Goal: Task Accomplishment & Management: Manage account settings

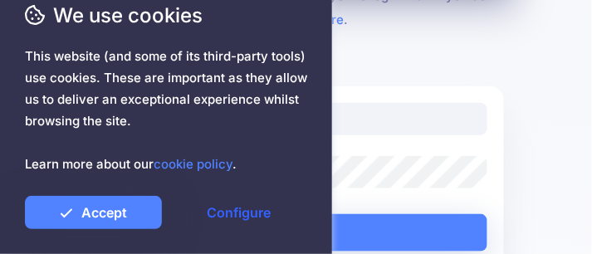
scroll to position [164, 0]
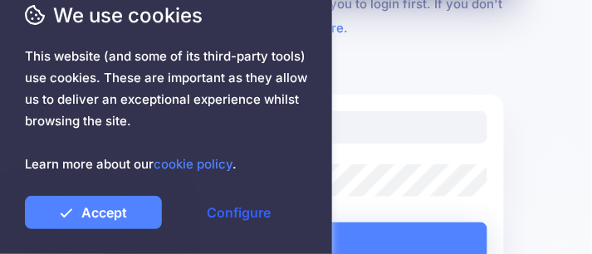
type input "**********"
click at [237, 209] on link "Configure" at bounding box center [238, 212] width 137 height 33
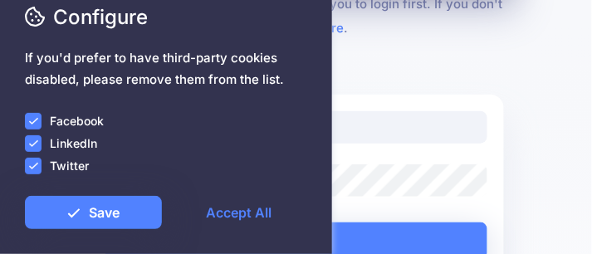
click at [30, 166] on ins at bounding box center [33, 166] width 17 height 17
click at [37, 143] on ins at bounding box center [33, 143] width 17 height 17
click at [27, 121] on ins at bounding box center [33, 121] width 17 height 17
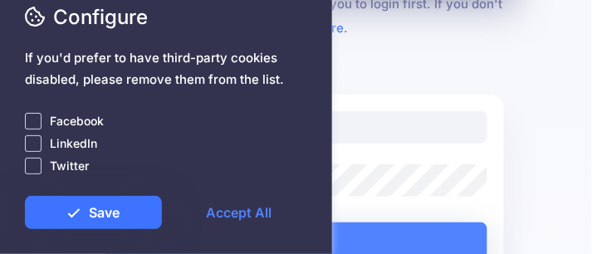
click at [85, 213] on link "Save" at bounding box center [93, 212] width 137 height 33
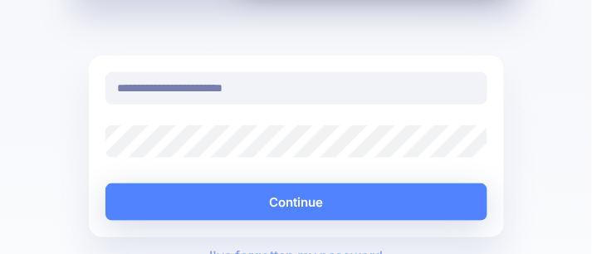
scroll to position [220, 0]
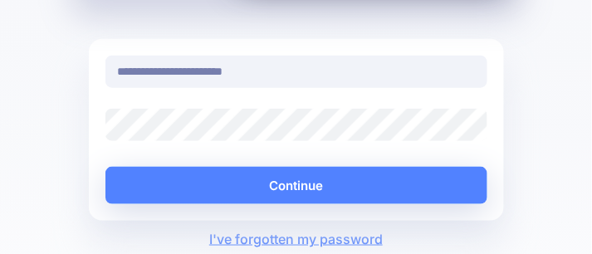
click at [290, 183] on div at bounding box center [166, 185] width 282 height 21
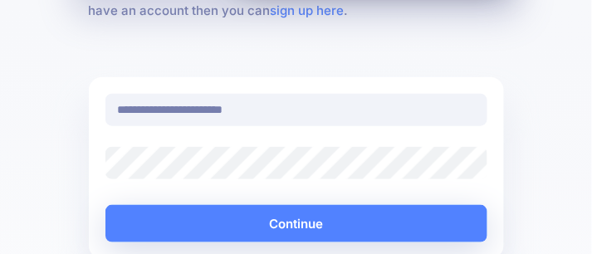
scroll to position [221, 0]
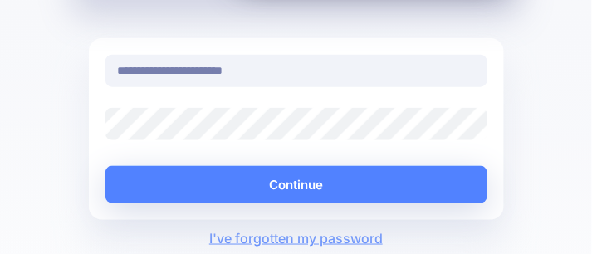
click at [284, 202] on link "Accept All" at bounding box center [238, 212] width 137 height 33
click at [284, 199] on link "Accept All" at bounding box center [238, 212] width 137 height 33
click at [181, 121] on div "Facebook" at bounding box center [166, 120] width 282 height 19
click at [173, 123] on div "Facebook" at bounding box center [166, 120] width 282 height 19
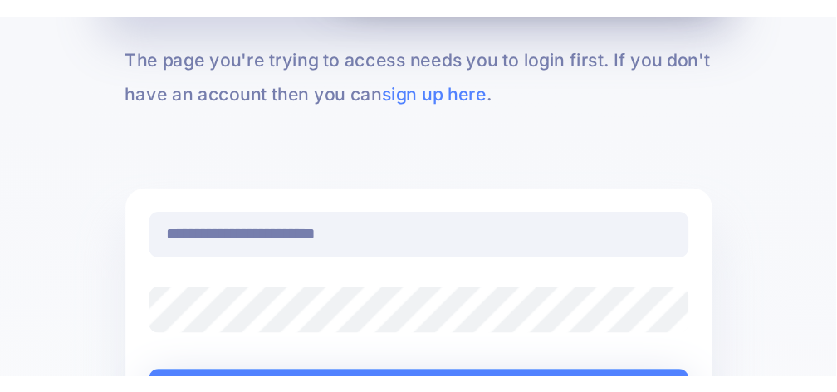
scroll to position [0, 0]
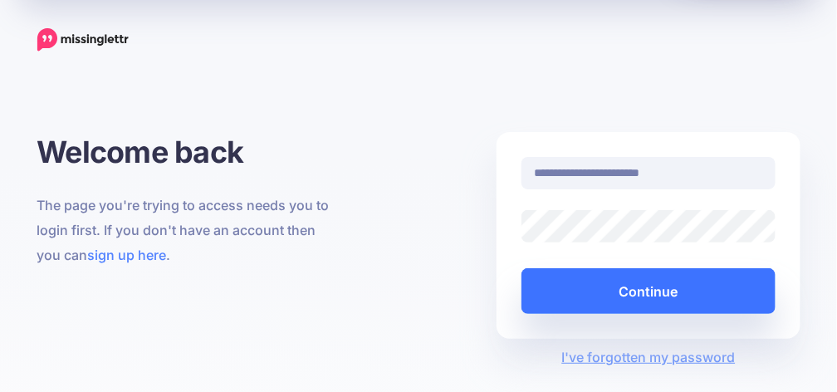
click at [591, 253] on button "Continue" at bounding box center [648, 291] width 254 height 46
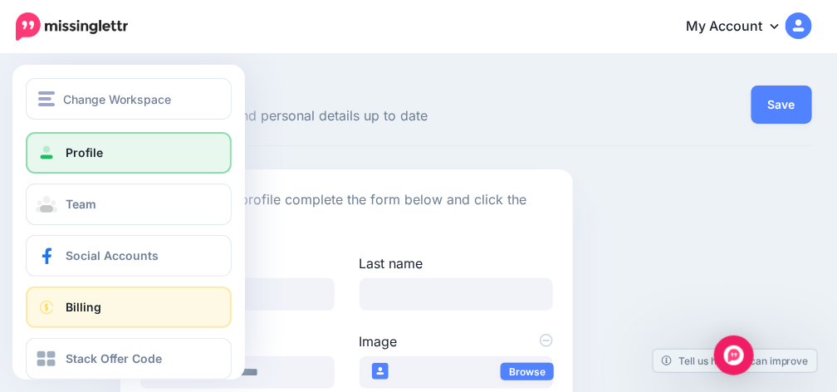
click at [86, 311] on span "Billing" at bounding box center [84, 307] width 36 height 14
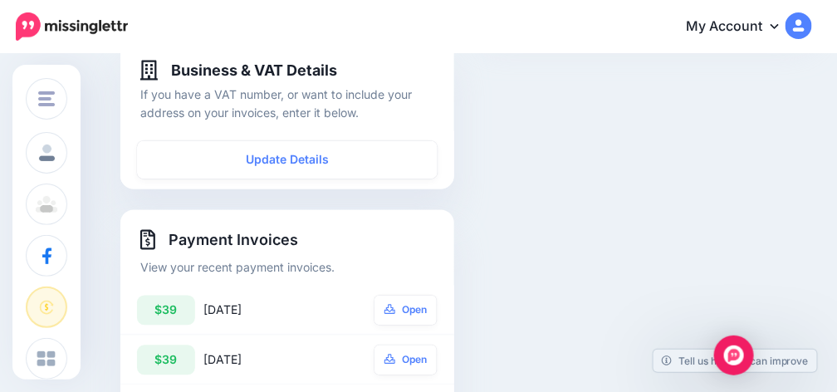
scroll to position [775, 0]
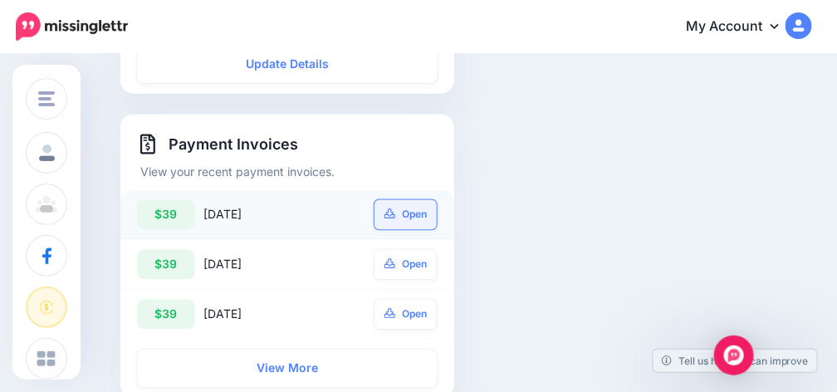
click at [395, 209] on icon at bounding box center [390, 214] width 12 height 10
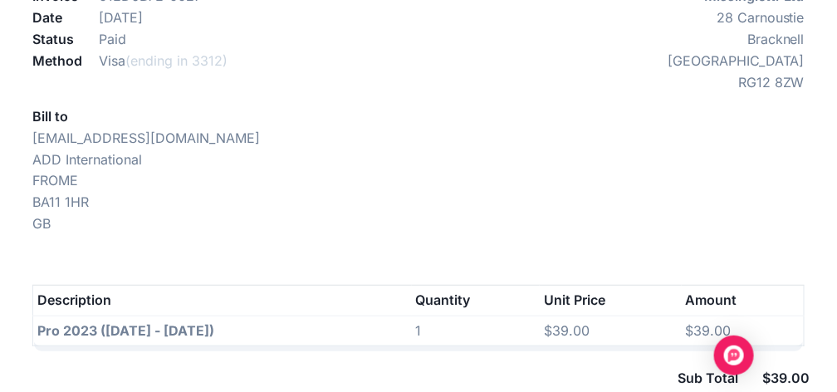
scroll to position [110, 0]
